Goal: Transaction & Acquisition: Book appointment/travel/reservation

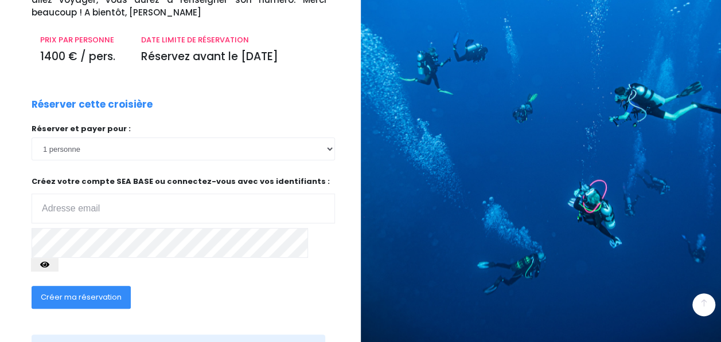
scroll to position [173, 0]
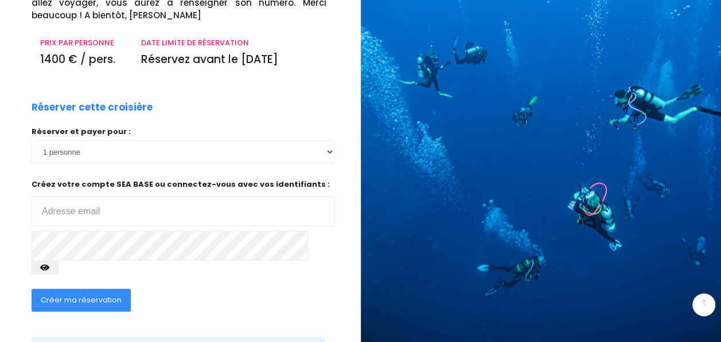
type input "[PERSON_NAME][EMAIL_ADDRESS][DOMAIN_NAME]"
click at [49, 268] on icon "button" at bounding box center [44, 268] width 9 height 0
click at [68, 295] on span "Créer ma réservation" at bounding box center [81, 300] width 81 height 11
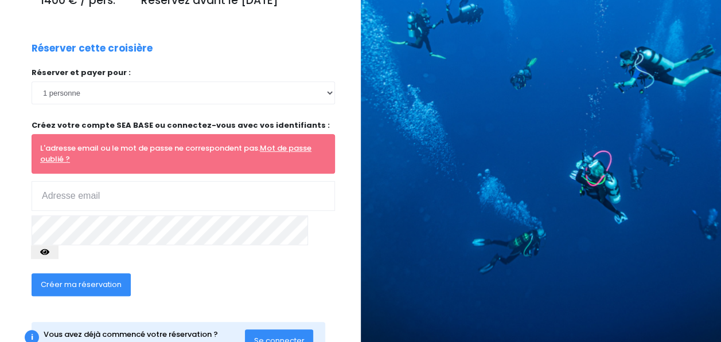
scroll to position [260, 0]
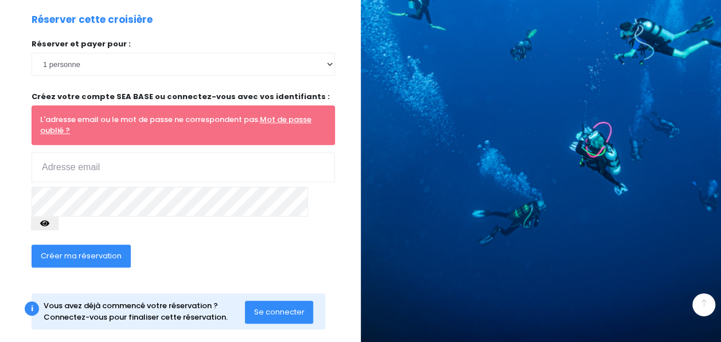
type input "corinne.fras@gmail.com"
click at [275, 307] on span "Se connecter" at bounding box center [279, 312] width 50 height 11
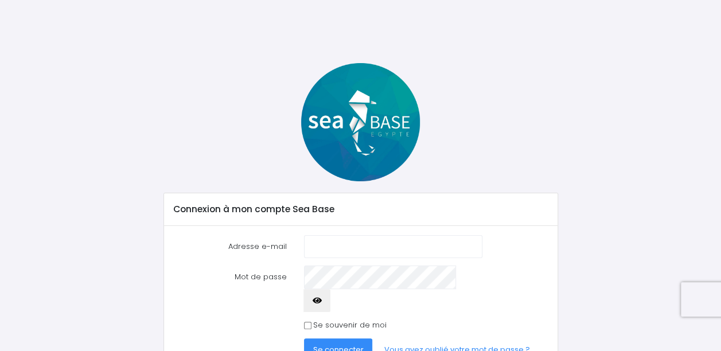
type input "corinne.fras@gmail.com"
click at [307, 322] on input "Se souvenir de moi" at bounding box center [307, 325] width 7 height 7
checkbox input "true"
click at [336, 344] on span "Se connecter" at bounding box center [338, 349] width 50 height 11
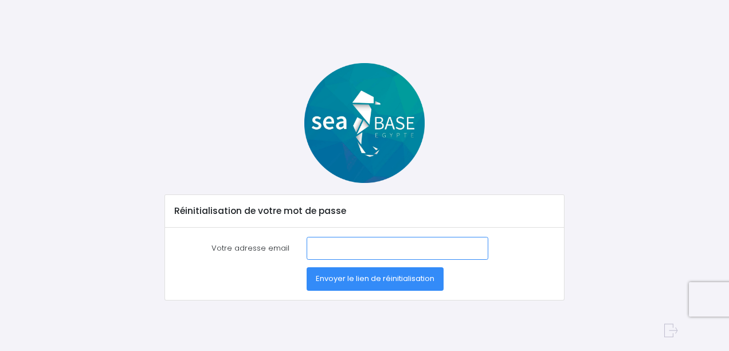
click at [351, 249] on input "Votre adresse email" at bounding box center [398, 248] width 182 height 23
type input "[PERSON_NAME][EMAIL_ADDRESS][DOMAIN_NAME]"
click at [365, 275] on span "Envoyer le lien de réinitialisation" at bounding box center [375, 278] width 119 height 11
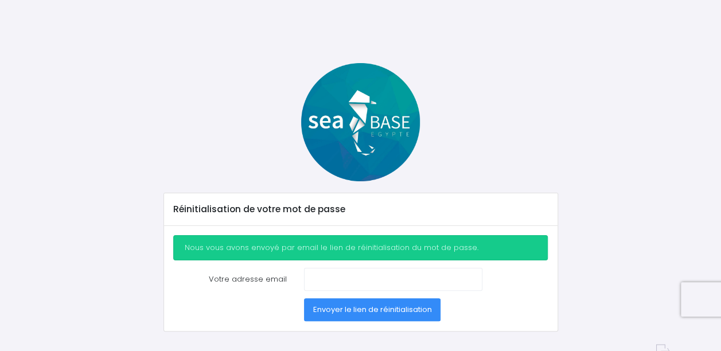
scroll to position [19, 0]
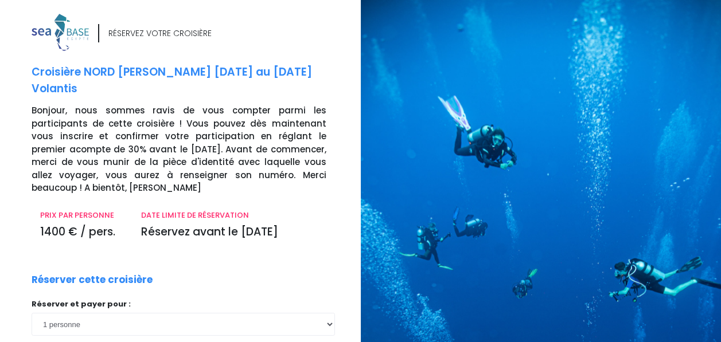
scroll to position [212, 0]
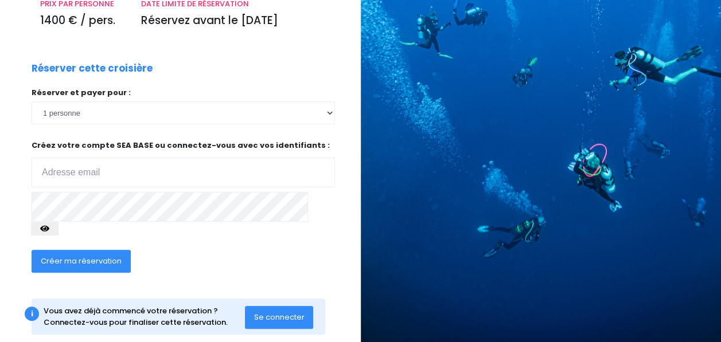
type input "[PERSON_NAME][EMAIL_ADDRESS][DOMAIN_NAME]"
click at [49, 229] on icon "button" at bounding box center [44, 229] width 9 height 0
click at [286, 312] on span "Se connecter" at bounding box center [279, 317] width 50 height 11
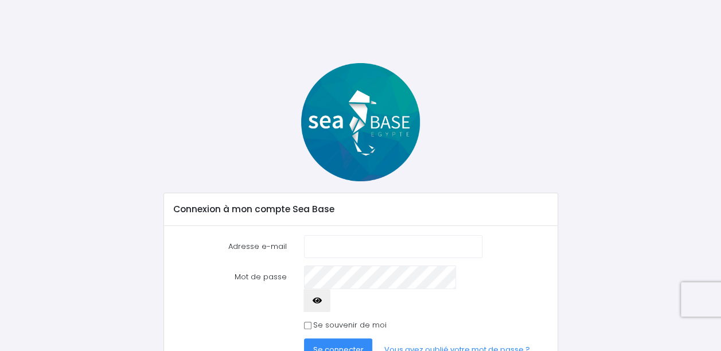
type input "[PERSON_NAME][EMAIL_ADDRESS][DOMAIN_NAME]"
click at [331, 289] on button "button" at bounding box center [317, 300] width 28 height 23
click at [310, 322] on input "Se souvenir de moi" at bounding box center [307, 325] width 7 height 7
checkbox input "true"
click at [335, 344] on span "Se connecter" at bounding box center [338, 349] width 50 height 11
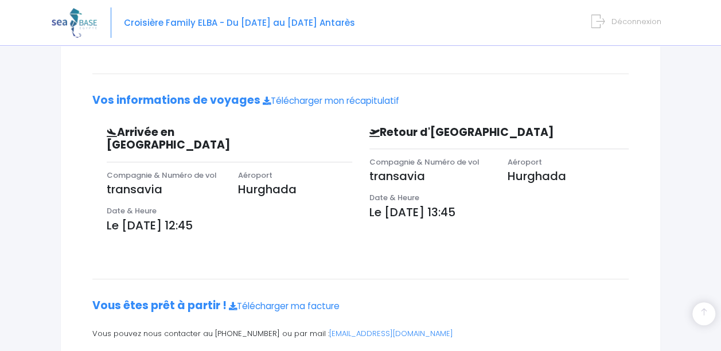
scroll to position [281, 0]
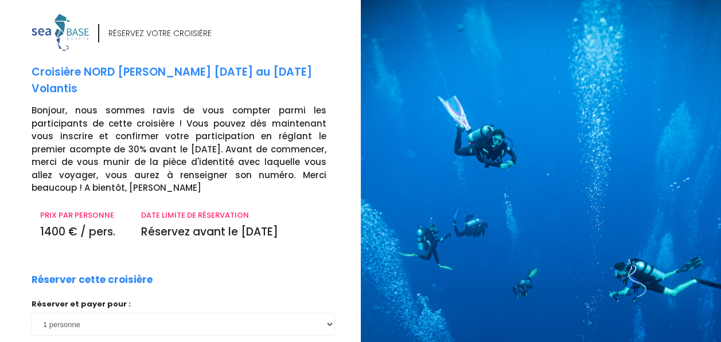
scroll to position [212, 0]
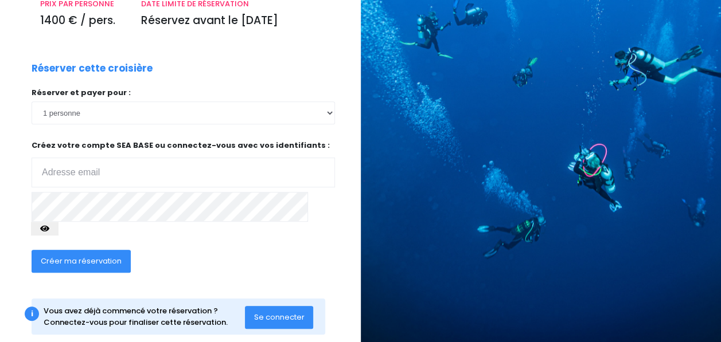
type input "[PERSON_NAME][EMAIL_ADDRESS][DOMAIN_NAME]"
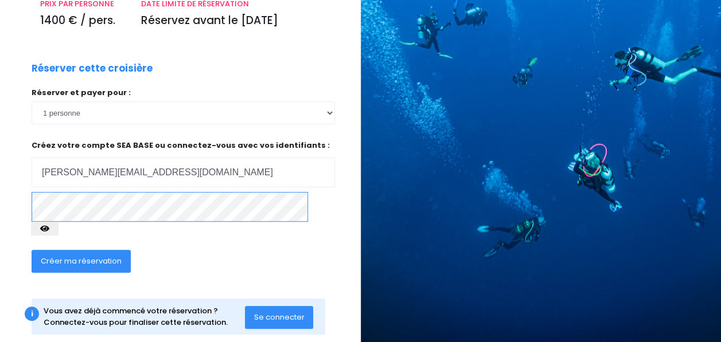
click at [30, 202] on div "Réserver cette croisière Réserver et payer pour : 1 personne 2 personnes Votre …" at bounding box center [183, 174] width 320 height 226
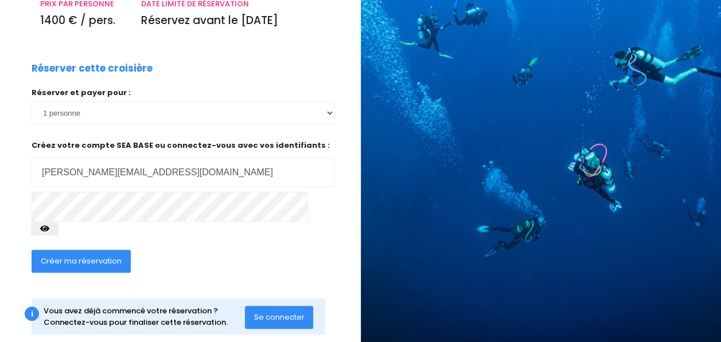
click at [339, 275] on div "RÉSERVEZ VOTRE CROISIÈRE Croisière NORD RAS MOHAMED - Du 06/06/26 au 13/06/26 V…" at bounding box center [192, 79] width 338 height 555
click at [303, 312] on span "Se connecter" at bounding box center [279, 317] width 50 height 11
click at [68, 256] on span "Créer ma réservation" at bounding box center [81, 261] width 81 height 11
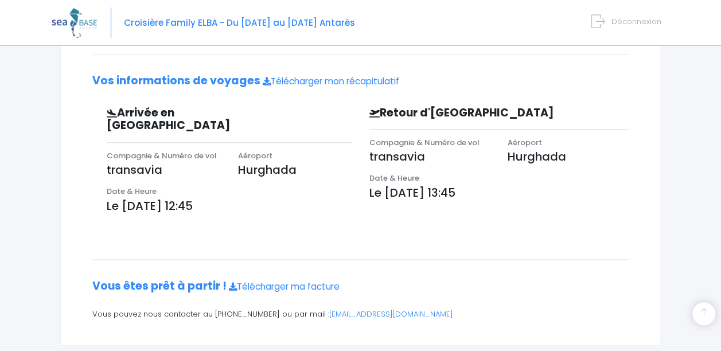
scroll to position [309, 0]
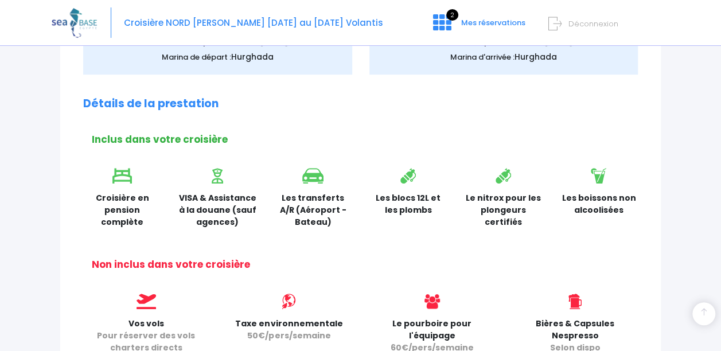
scroll to position [279, 0]
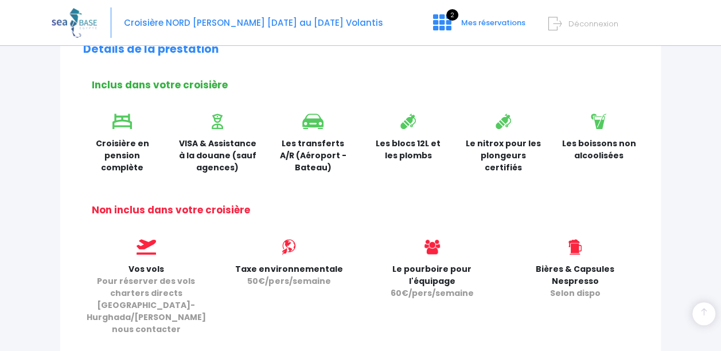
click at [446, 218] on div "Partir avec SEA BASE Rappel de votre croisière NORD RAS MOHAMED du [DATE] au [D…" at bounding box center [360, 223] width 600 height 859
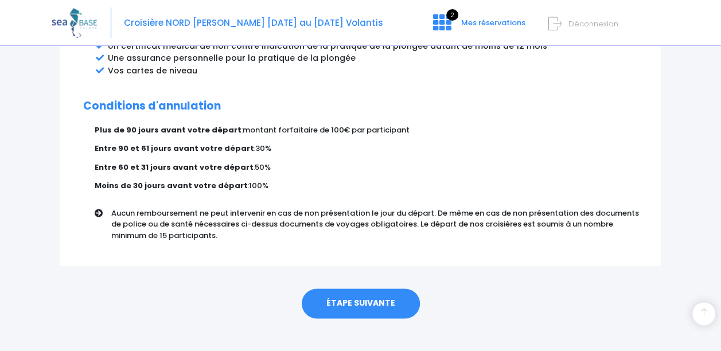
scroll to position [720, 0]
click at [342, 292] on link "ÉTAPE SUIVANTE" at bounding box center [361, 303] width 118 height 30
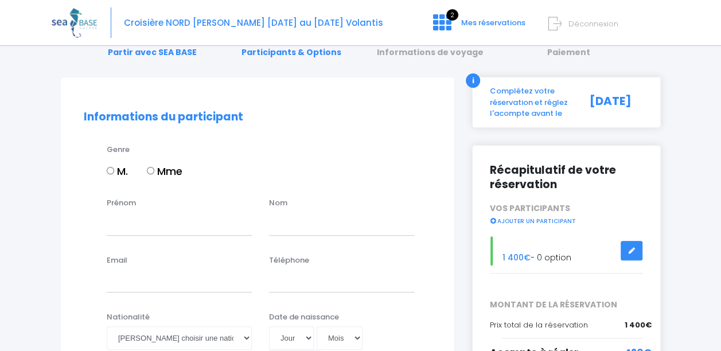
scroll to position [50, 0]
click at [152, 169] on input "Mme" at bounding box center [150, 169] width 7 height 7
radio input "true"
click at [105, 221] on div "Prénom" at bounding box center [179, 216] width 162 height 38
click at [115, 222] on input "Prénom" at bounding box center [179, 223] width 145 height 23
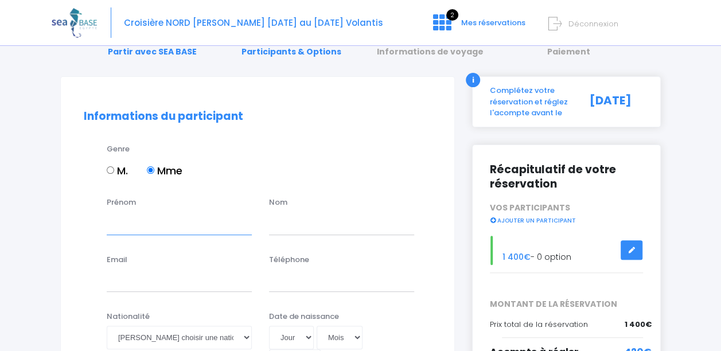
type input "CORINNE"
type input "FRAS"
type input "corinne.fras@gmail.com"
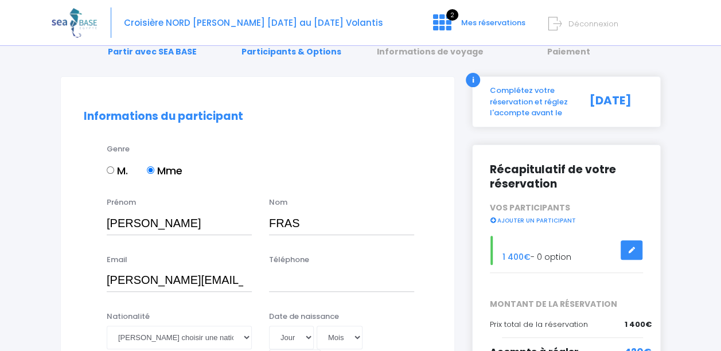
type input "0619672683"
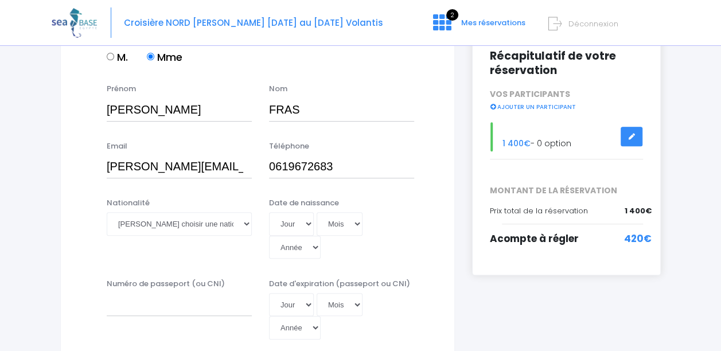
scroll to position [165, 0]
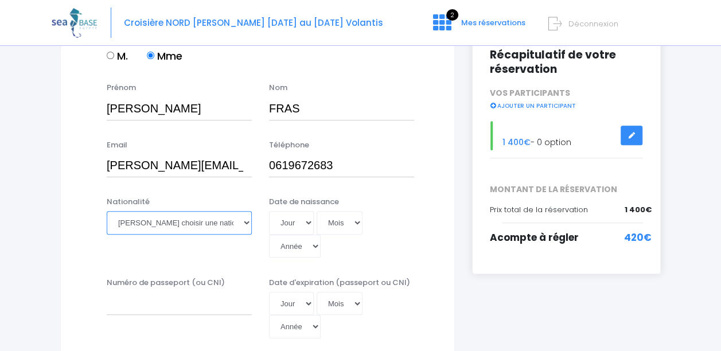
click at [153, 226] on select "Veuillez choisir une nationalité Afghane Albanaise Algerienne Allemande America…" at bounding box center [179, 222] width 145 height 23
select select "Française"
click at [107, 211] on select "Veuillez choisir une nationalité Afghane Albanaise Algerienne Allemande America…" at bounding box center [179, 222] width 145 height 23
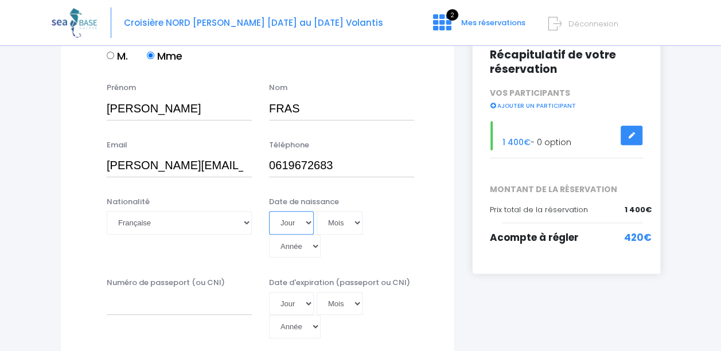
click at [302, 220] on select "Jour 01 02 03 04 05 06 07 08 09 10 11 12 13 14 15 16 17 18 19 20 21 22 23 24 25…" at bounding box center [291, 222] width 45 height 23
select select "27"
click at [269, 211] on select "Jour 01 02 03 04 05 06 07 08 09 10 11 12 13 14 15 16 17 18 19 20 21 22 23 24 25…" at bounding box center [291, 222] width 45 height 23
click at [350, 223] on select "Mois 01 02 03 04 05 06 07 08 09 10 11 12" at bounding box center [339, 222] width 46 height 23
select select "12"
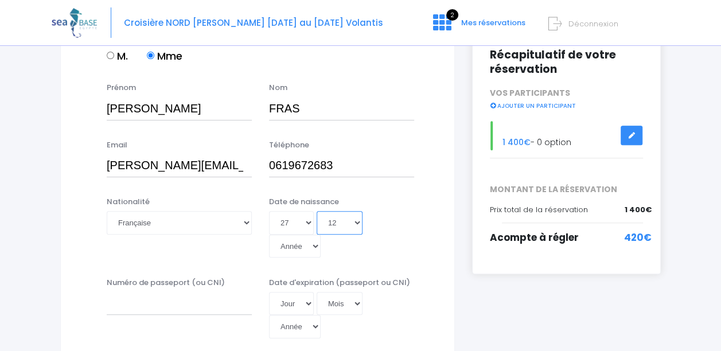
click at [316, 211] on select "Mois 01 02 03 04 05 06 07 08 09 10 11 12" at bounding box center [339, 222] width 46 height 23
click at [305, 250] on select "Année 2045 2044 2043 2042 2041 2040 2039 2038 2037 2036 2035 2034 2033 2032 203…" at bounding box center [295, 245] width 52 height 23
select select "1969"
click at [269, 234] on select "Année 2045 2044 2043 2042 2041 2040 2039 2038 2037 2036 2035 2034 2033 2032 203…" at bounding box center [295, 245] width 52 height 23
type input "1969-12-27"
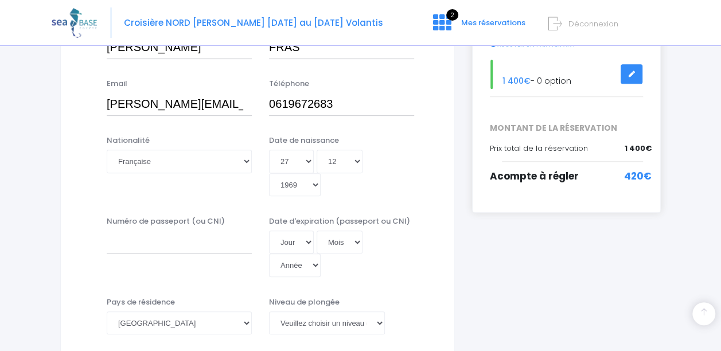
scroll to position [234, 0]
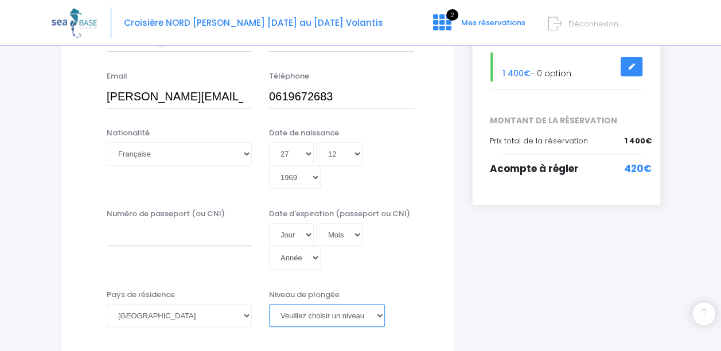
click at [379, 312] on select "Veuillez choisir un niveau de plongée Non plongeur Junior OW diver Adventure OW…" at bounding box center [327, 315] width 116 height 23
select select "N3"
click at [269, 304] on select "Veuillez choisir un niveau de plongée Non plongeur Junior OW diver Adventure OW…" at bounding box center [327, 315] width 116 height 23
click at [122, 234] on input "Numéro de passeport (ou CNI)" at bounding box center [179, 234] width 145 height 23
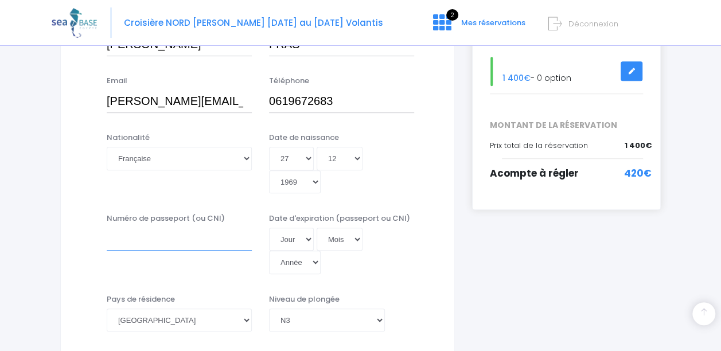
scroll to position [240, 0]
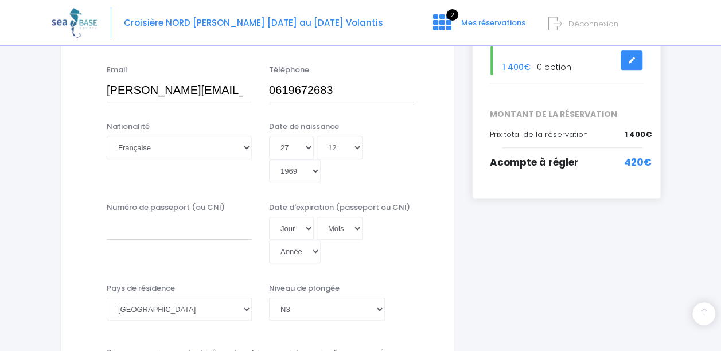
click at [122, 240] on div "Numéro de passeport (ou CNI)" at bounding box center [179, 233] width 162 height 62
click at [117, 232] on input "Numéro de passeport (ou CNI)" at bounding box center [179, 228] width 145 height 23
type input "20EC31719"
click at [308, 228] on select "Jour 01 02 03 04 05 06 07 08 09 10 11 12 13 14 15 16 17 18 19 20 21 22 23 24 25…" at bounding box center [291, 228] width 45 height 23
select select "15"
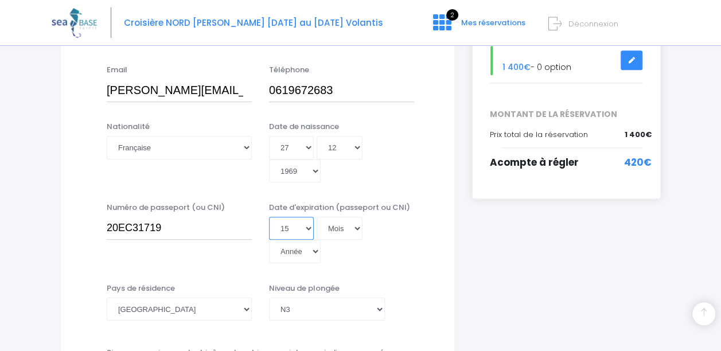
click at [269, 217] on select "Jour 01 02 03 04 05 06 07 08 09 10 11 12 13 14 15 16 17 18 19 20 21 22 23 24 25…" at bounding box center [291, 228] width 45 height 23
click at [354, 230] on select "Mois 01 02 03 04 05 06 07 08 09 10 11 12" at bounding box center [339, 228] width 46 height 23
select select "01"
click at [316, 217] on select "Mois 01 02 03 04 05 06 07 08 09 10 11 12" at bounding box center [339, 228] width 46 height 23
click at [314, 257] on select "Année 2045 2044 2043 2042 2041 2040 2039 2038 2037 2036 2035 2034 2033 2032 203…" at bounding box center [295, 251] width 52 height 23
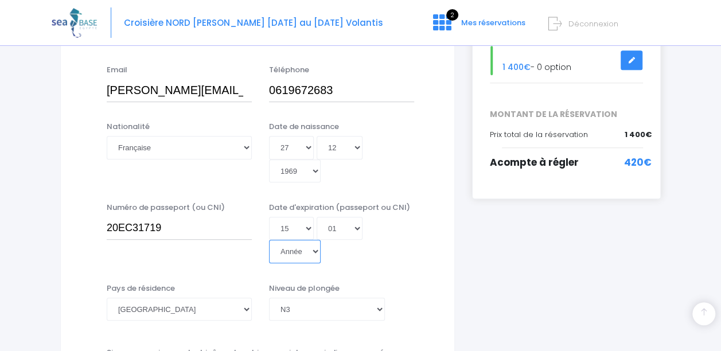
select select "2029"
click at [269, 240] on select "Année 2045 2044 2043 2042 2041 2040 2039 2038 2037 2036 2035 2034 2033 2032 203…" at bounding box center [295, 251] width 52 height 23
type input "2029-01-15"
click at [382, 298] on select "Veuillez choisir un niveau de plongée Non plongeur Junior OW diver Adventure OW…" at bounding box center [327, 309] width 116 height 23
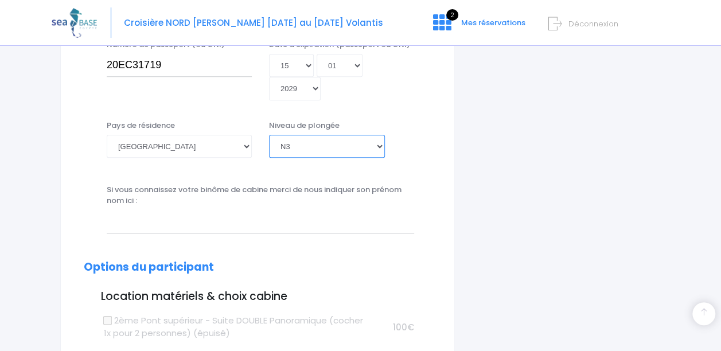
scroll to position [404, 0]
click at [161, 220] on input "text" at bounding box center [260, 220] width 307 height 23
type input "O"
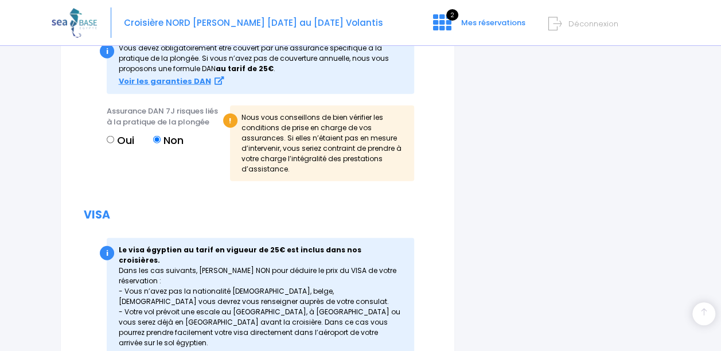
scroll to position [1421, 0]
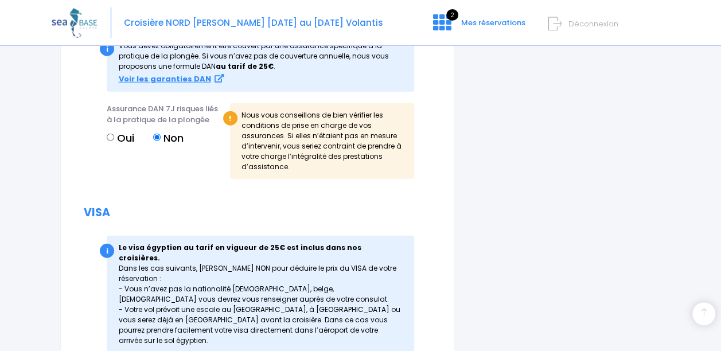
type input "Pascal DESMURGER"
click at [178, 303] on div "i Le visa égyptien au tarif en vigueur de 25€ est inclus dans nos croisières. D…" at bounding box center [260, 294] width 307 height 117
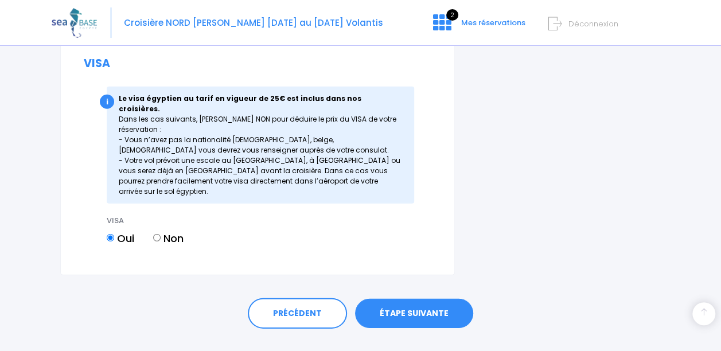
scroll to position [1570, 0]
click at [420, 298] on link "ÉTAPE SUIVANTE" at bounding box center [414, 313] width 118 height 30
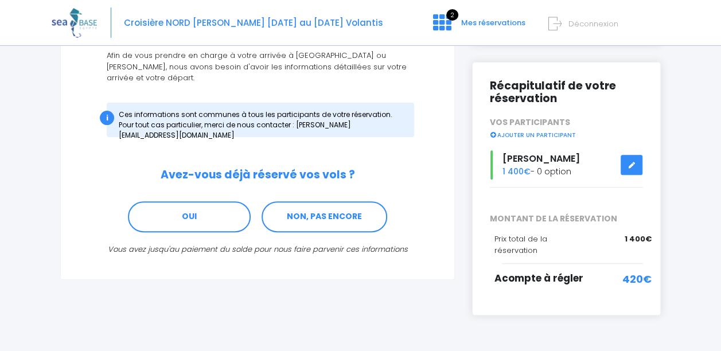
scroll to position [134, 0]
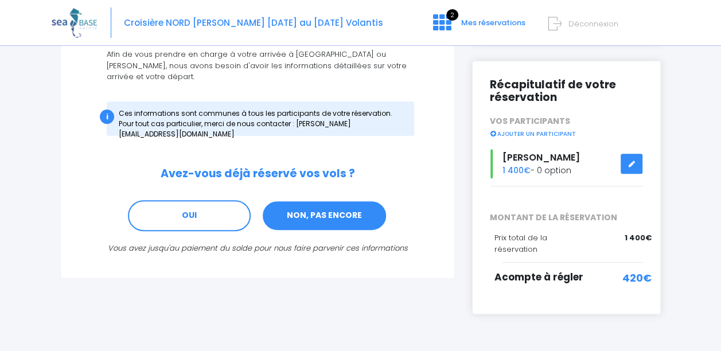
click at [336, 201] on link "NON, PAS ENCORE" at bounding box center [324, 215] width 126 height 31
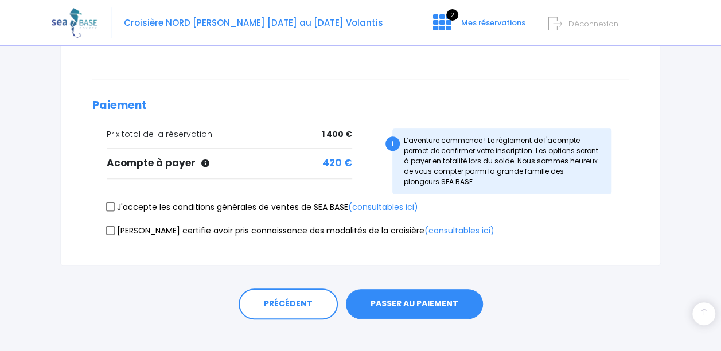
scroll to position [264, 0]
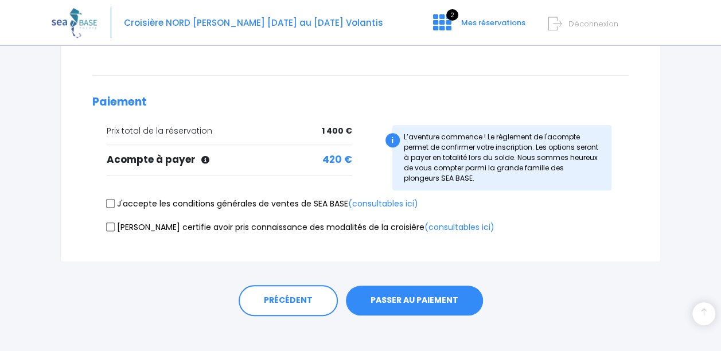
click at [112, 202] on input "J'accepte les conditions générales de ventes de SEA BASE (consultables ici)" at bounding box center [110, 203] width 9 height 9
checkbox input "true"
click at [112, 225] on input "Je certifie avoir pris connaissance des modalités de la croisière (consultables…" at bounding box center [110, 226] width 9 height 9
checkbox input "true"
click at [410, 291] on button "PASSER AU PAIEMENT" at bounding box center [414, 300] width 137 height 30
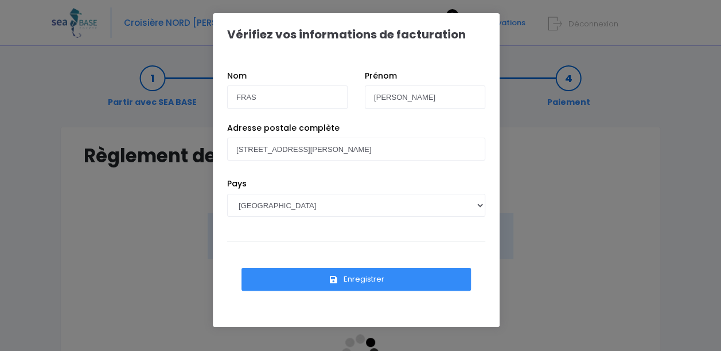
click at [318, 276] on button "Enregistrer" at bounding box center [355, 279] width 229 height 23
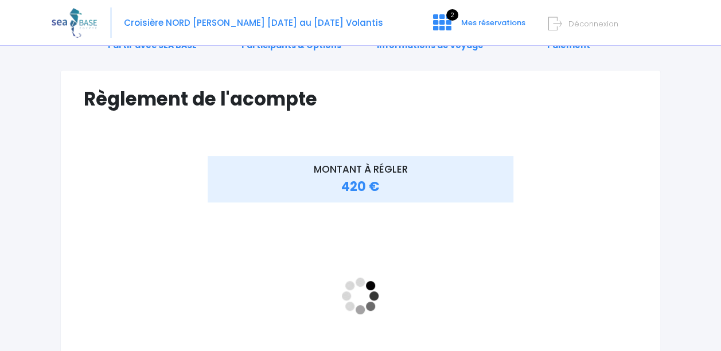
scroll to position [74, 0]
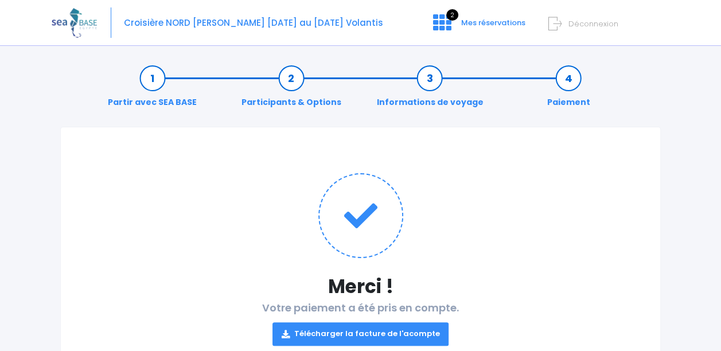
click at [335, 328] on link "Télécharger la facture de l'acompte" at bounding box center [360, 333] width 177 height 23
click at [439, 28] on icon at bounding box center [442, 22] width 18 height 18
